Goal: Task Accomplishment & Management: Use online tool/utility

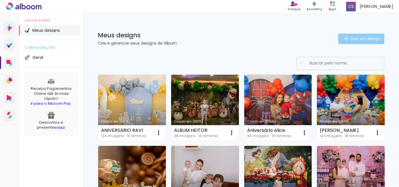
click at [357, 39] on span "Criar um design" at bounding box center [365, 39] width 30 height 4
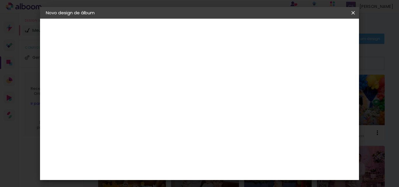
click at [141, 76] on input at bounding box center [141, 78] width 0 height 9
type input "ALBUM MARIAH"
type paper-input "ALBUM MARIAH"
click at [167, 36] on header "Informações Dê um título ao seu álbum. Avançar" at bounding box center [141, 36] width 51 height 35
click at [0, 0] on slot "Avançar" at bounding box center [0, 0] width 0 height 0
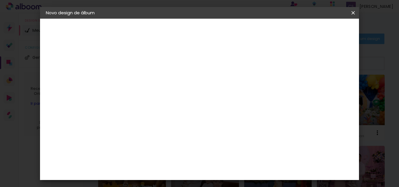
click at [354, 11] on iron-icon at bounding box center [353, 13] width 7 height 6
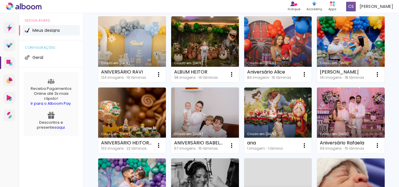
scroll to position [88, 0]
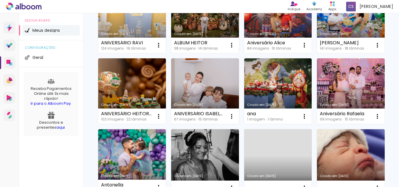
click at [317, 53] on link "Criado em [DATE]" at bounding box center [351, 20] width 68 height 66
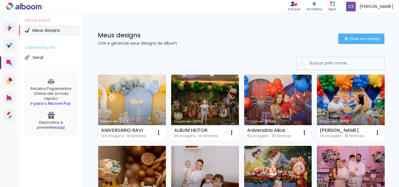
click at [317, 141] on link "Criado em [DATE]" at bounding box center [351, 108] width 68 height 66
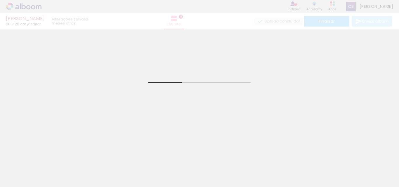
click at [49, 159] on iron-icon at bounding box center [46, 156] width 6 height 6
